Goal: Check status: Verify the current state of an ongoing process or item

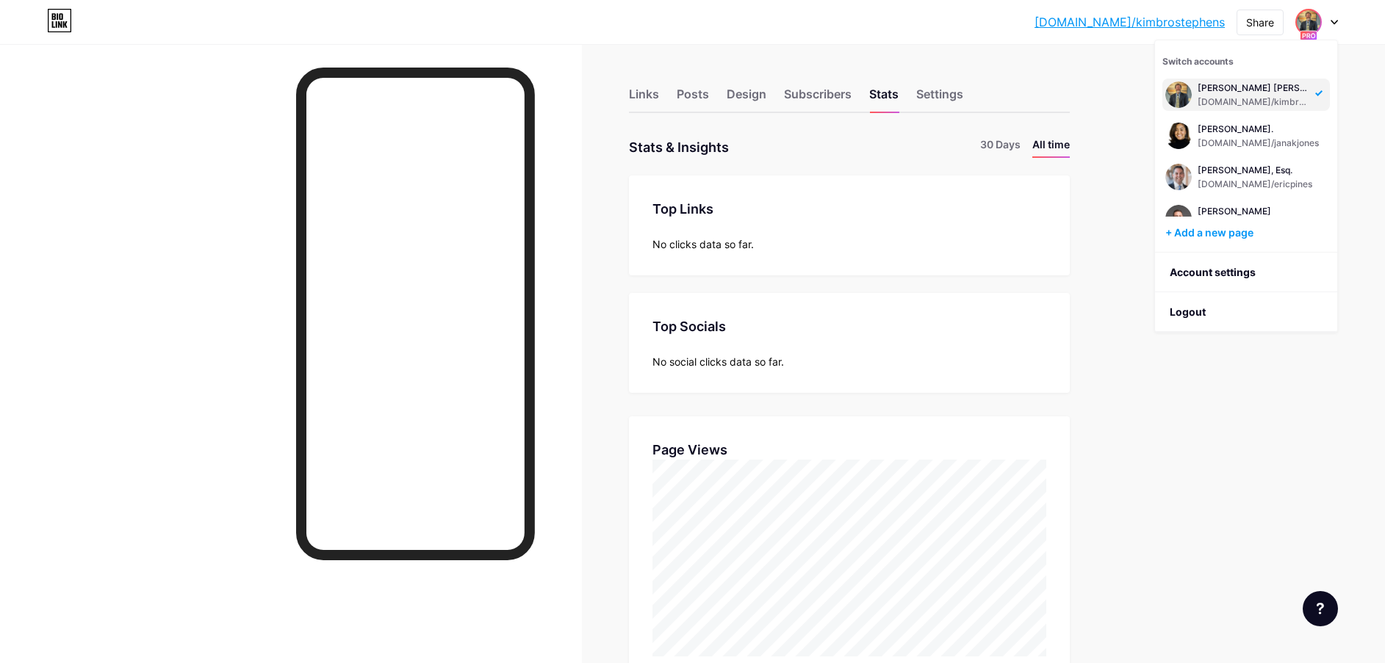
scroll to position [663, 1385]
click at [1215, 131] on div "[PERSON_NAME]." at bounding box center [1257, 129] width 121 height 12
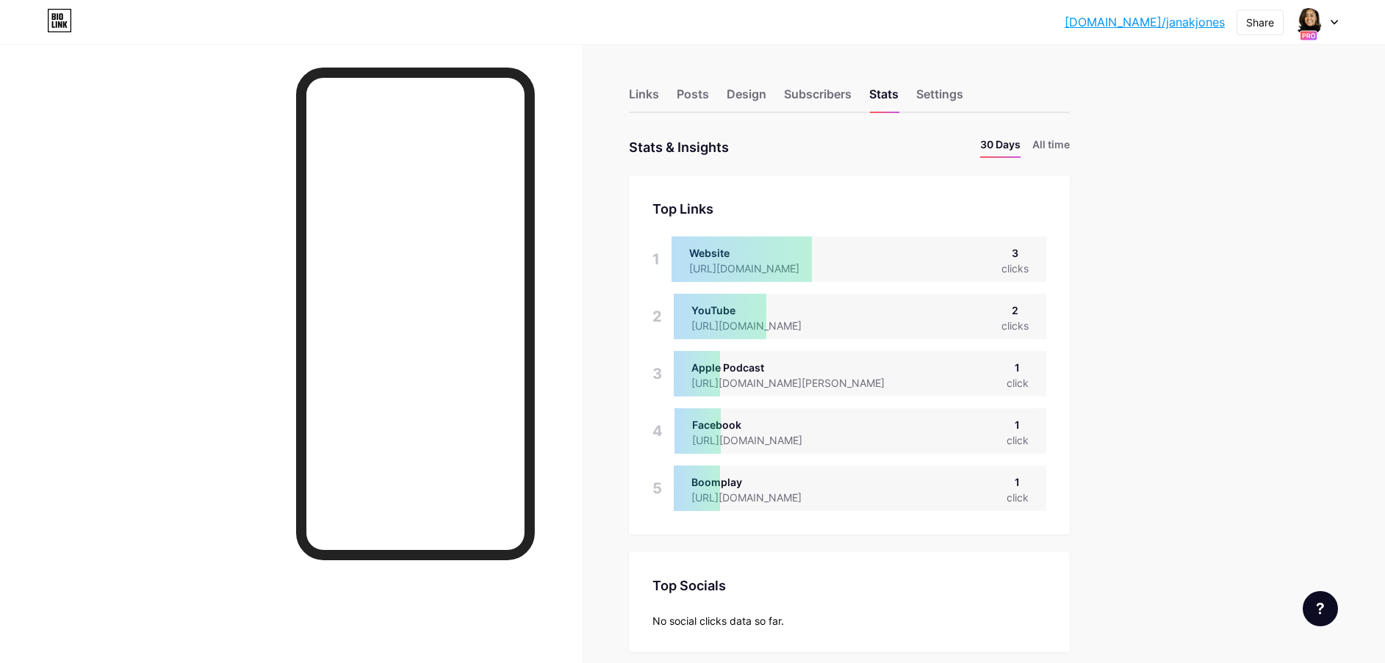
scroll to position [663, 1385]
click at [1052, 145] on li "All time" at bounding box center [1050, 147] width 37 height 21
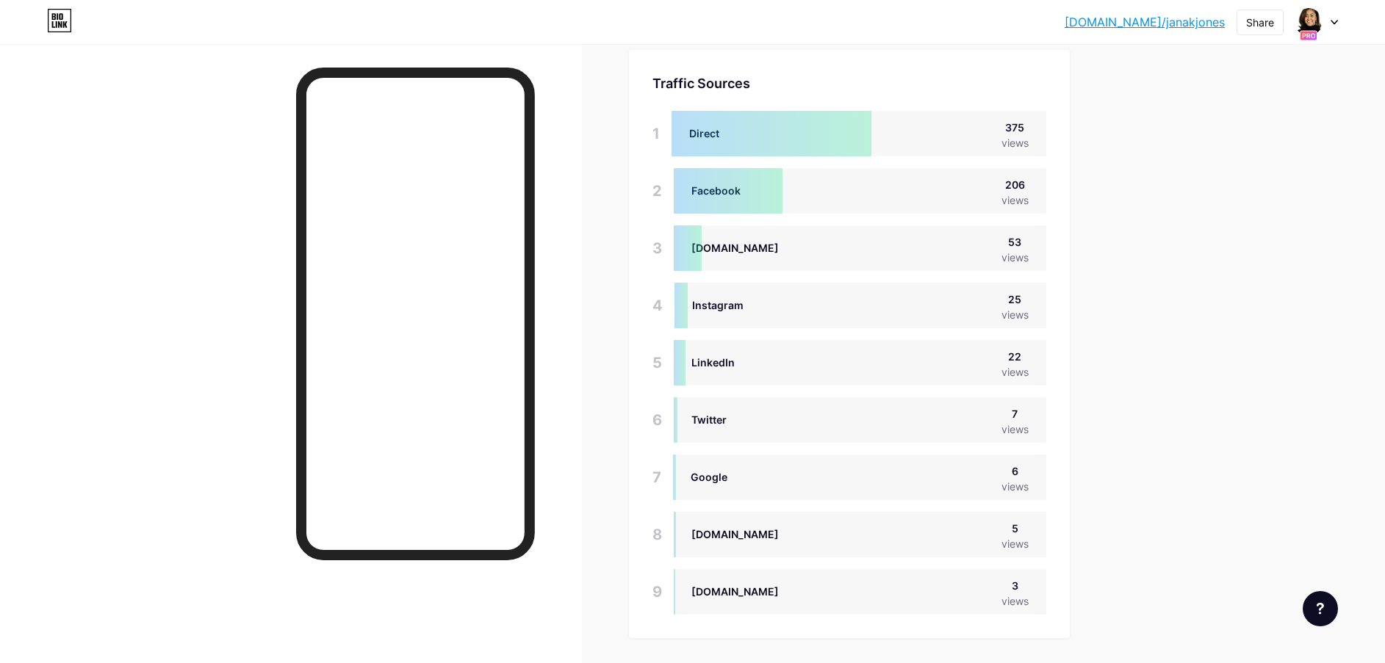
scroll to position [1024, 0]
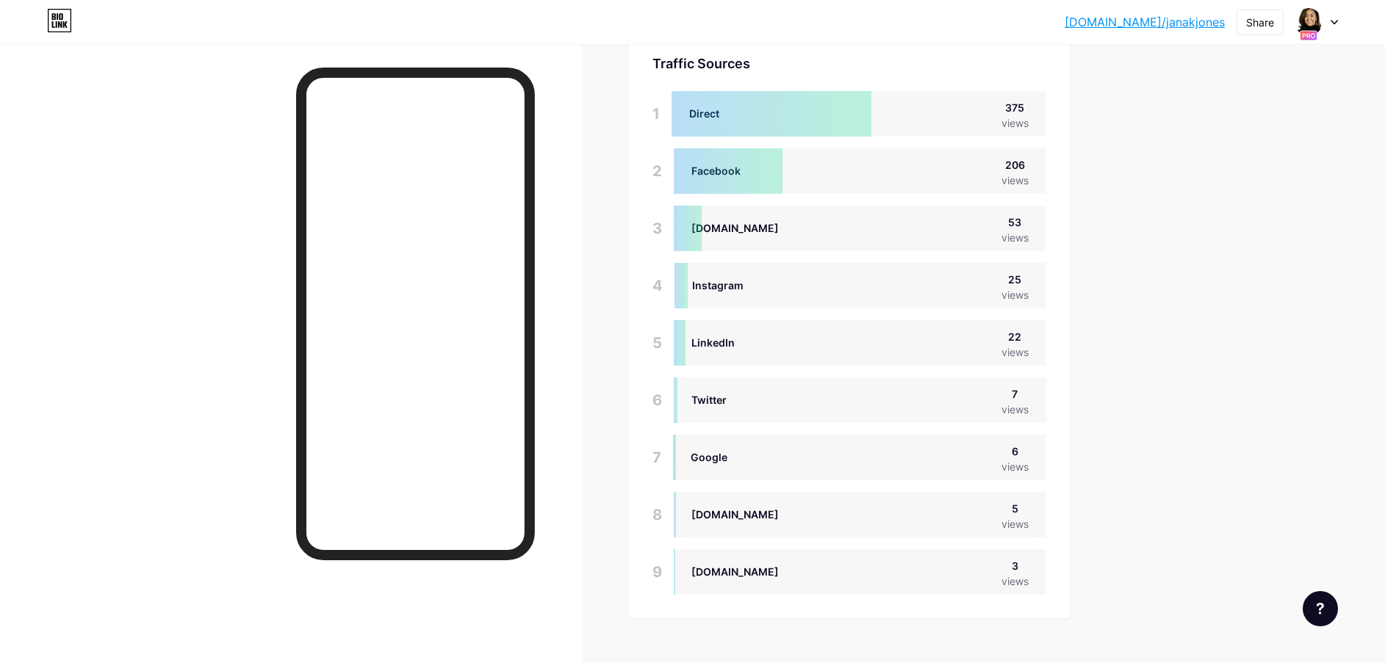
click at [1322, 29] on div at bounding box center [1316, 22] width 43 height 26
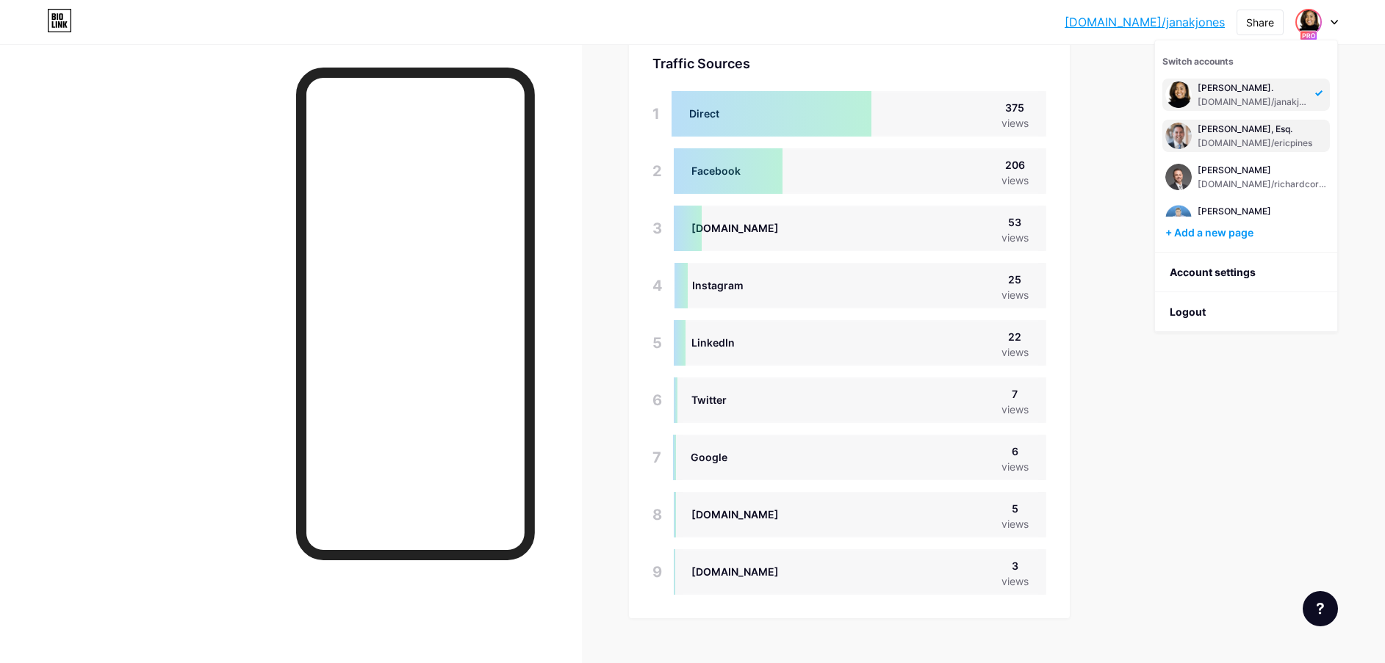
click at [1255, 135] on div "[PERSON_NAME], Esq. [DOMAIN_NAME]/ericpines" at bounding box center [1254, 136] width 115 height 26
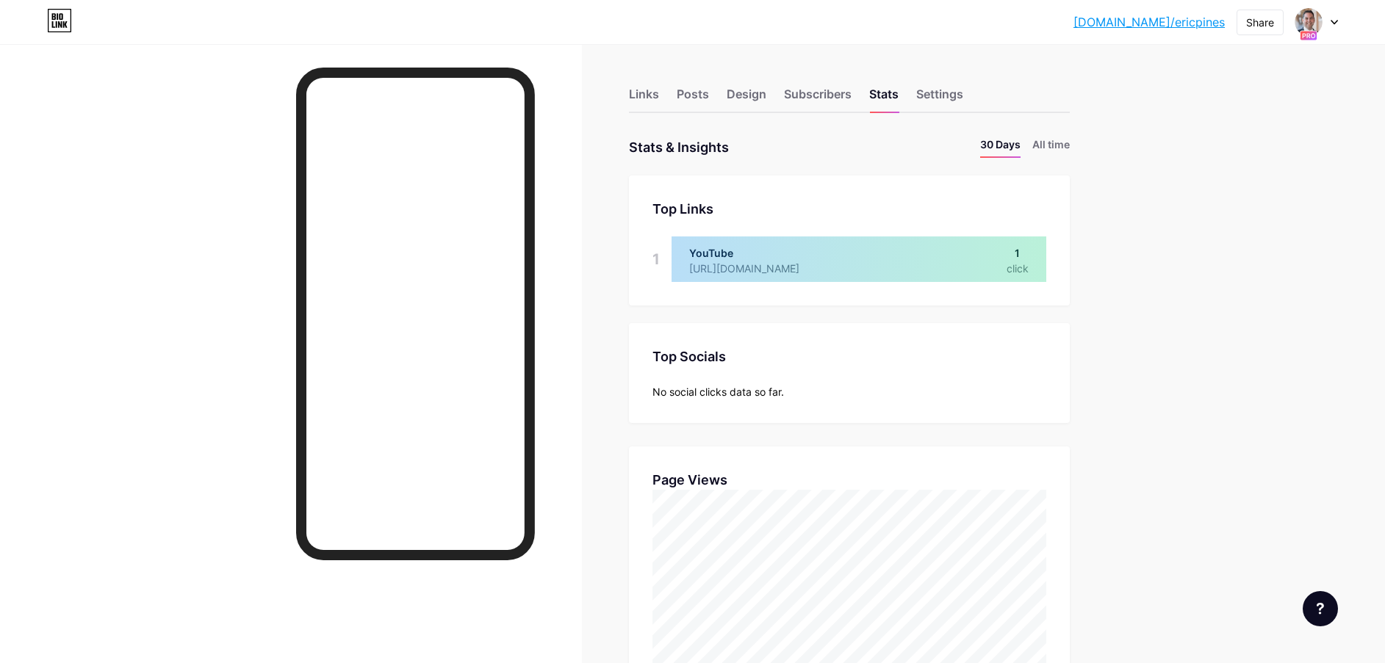
scroll to position [663, 1385]
click at [1070, 145] on li "All time" at bounding box center [1050, 147] width 37 height 21
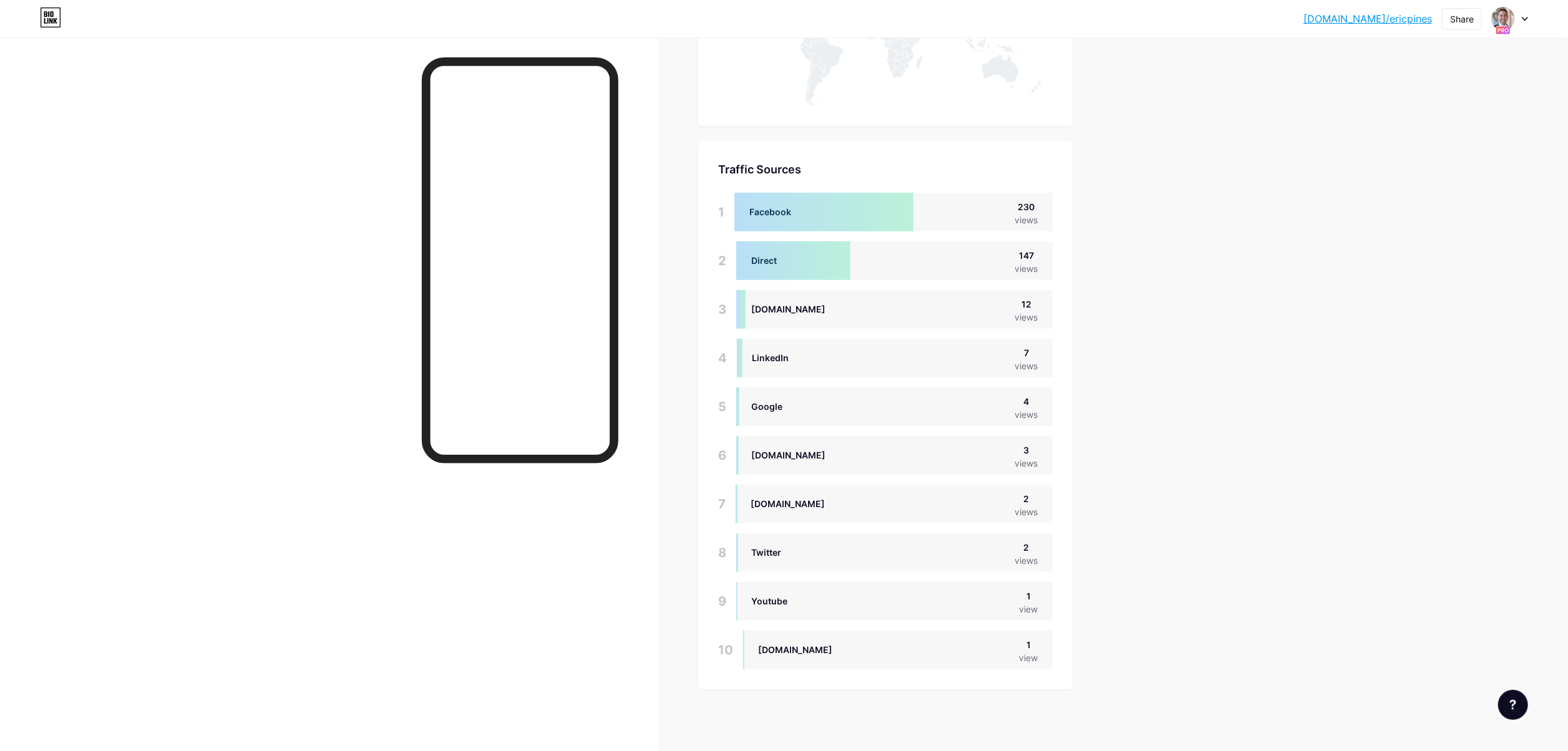
scroll to position [751, 1568]
drag, startPoint x: 1045, startPoint y: 0, endPoint x: 1492, endPoint y: 302, distance: 539.5
click at [1190, 23] on div "bio.link/ericpi... bio.link/ericpines Share Switch accounts Eric Pines, Esq. bi…" at bounding box center [784, 19] width 1568 height 22
click at [1190, 20] on icon at bounding box center [1525, 19] width 6 height 4
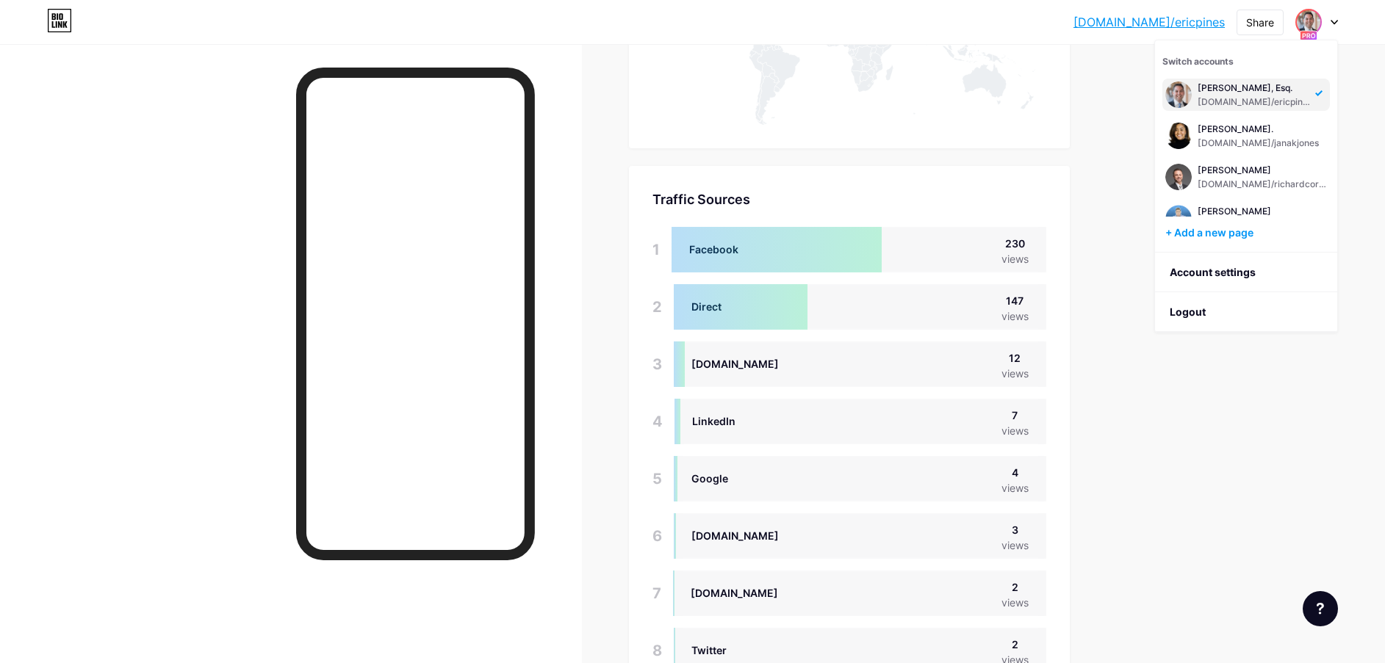
scroll to position [663, 1385]
drag, startPoint x: 1485, startPoint y: 1, endPoint x: 205, endPoint y: 332, distance: 1322.5
click at [173, 334] on div at bounding box center [291, 375] width 582 height 663
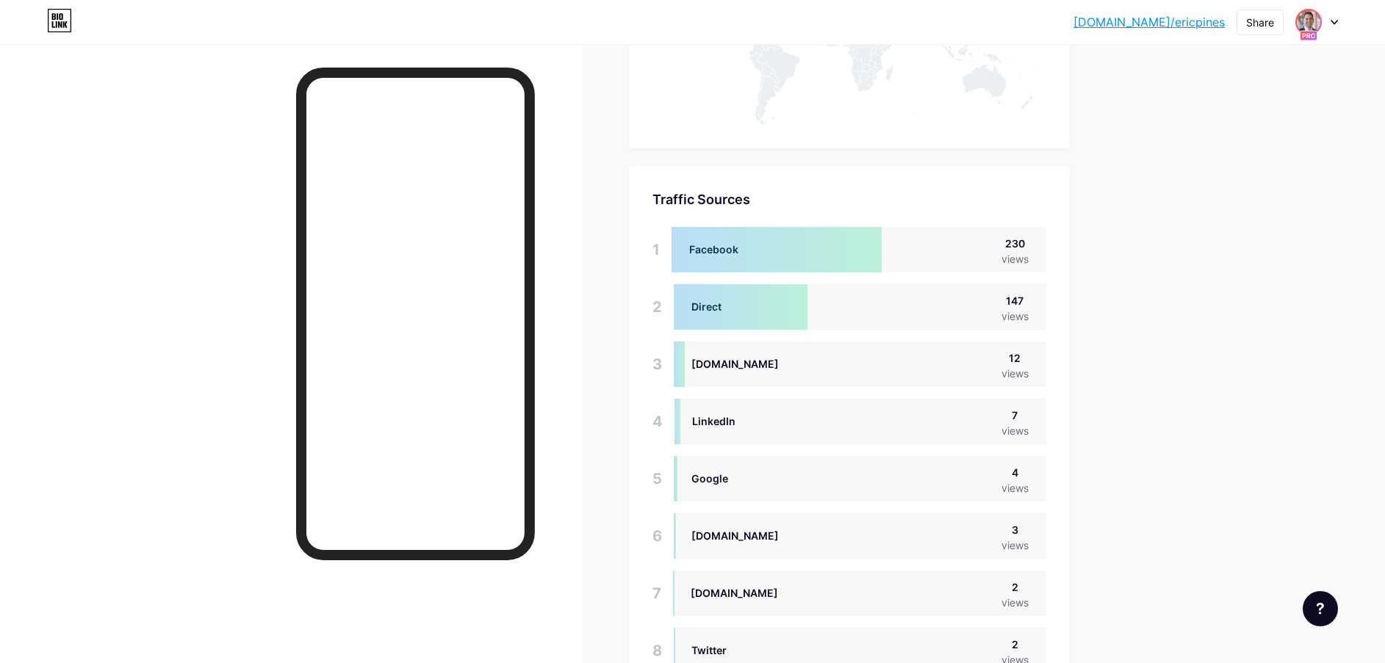
click at [1320, 18] on span at bounding box center [1309, 22] width 24 height 24
